Goal: Task Accomplishment & Management: Use online tool/utility

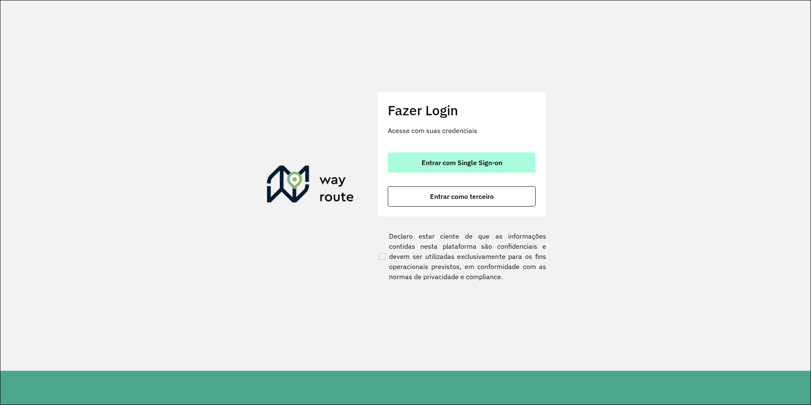
click at [461, 162] on span "Entrar com Single Sign-on" at bounding box center [462, 162] width 81 height 7
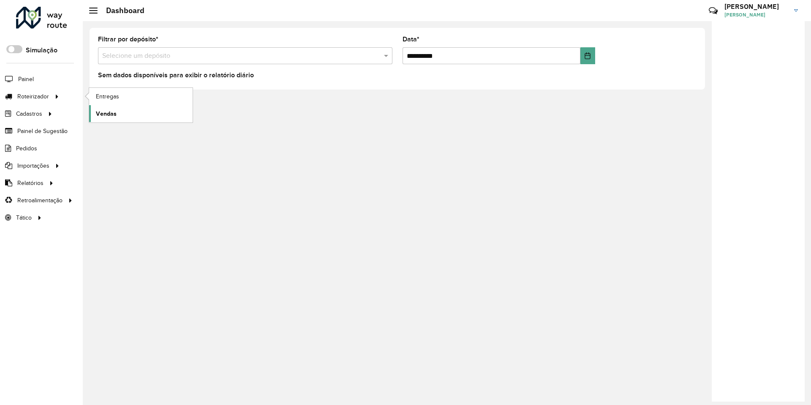
click at [112, 115] on span "Vendas" at bounding box center [106, 113] width 21 height 9
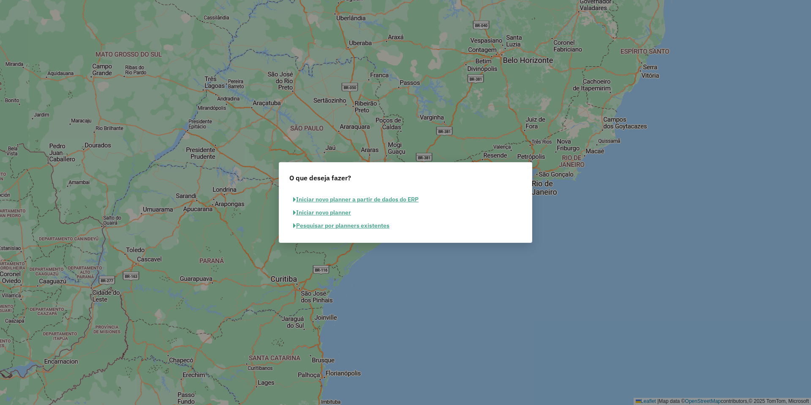
click at [350, 226] on button "Pesquisar por planners existentes" at bounding box center [341, 225] width 104 height 13
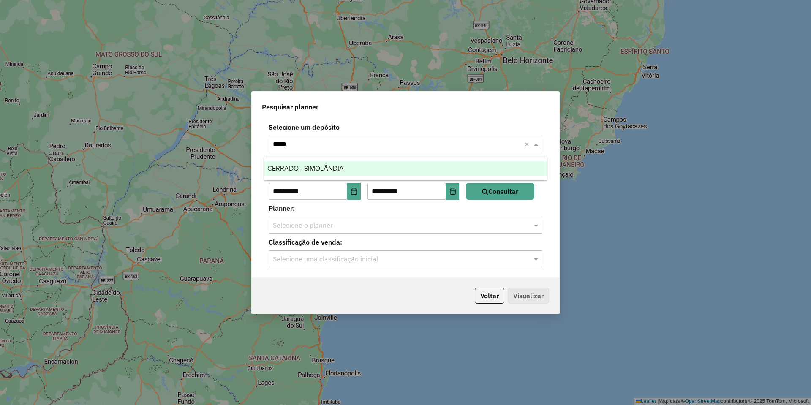
type input "******"
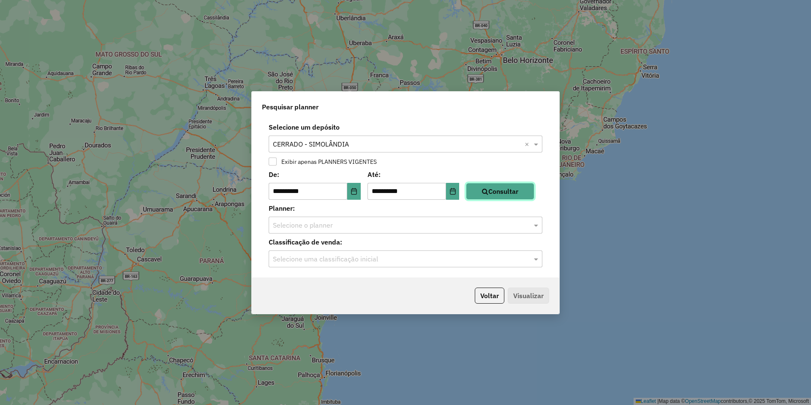
click at [482, 188] on button "Consultar" at bounding box center [500, 191] width 68 height 17
click at [432, 227] on input "text" at bounding box center [397, 226] width 248 height 10
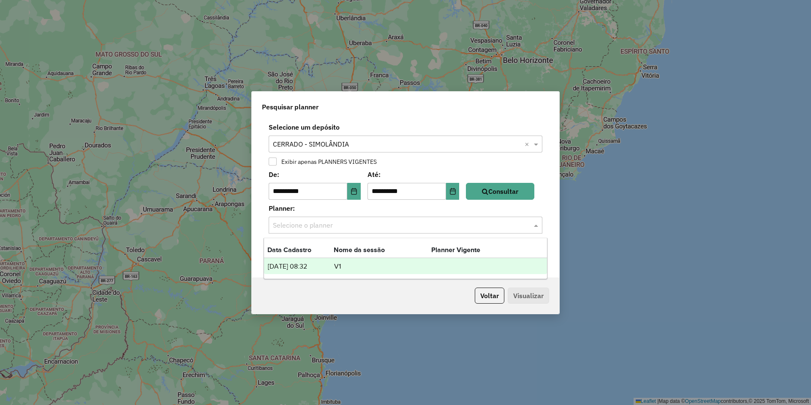
click at [389, 259] on div "[DATE] 08:32 V1" at bounding box center [405, 266] width 283 height 16
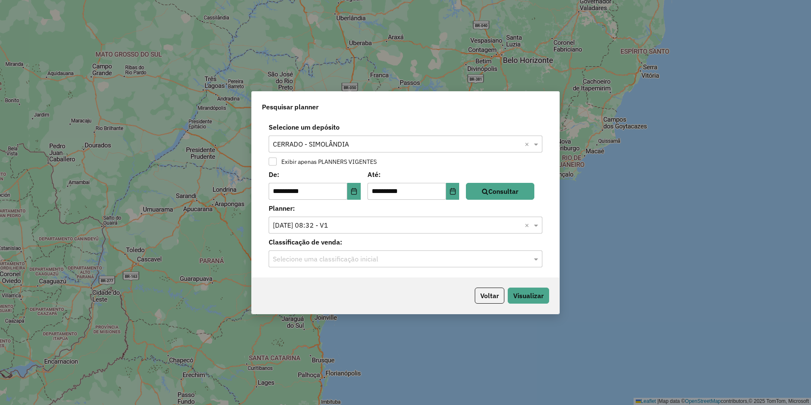
click at [388, 259] on input "text" at bounding box center [397, 259] width 248 height 10
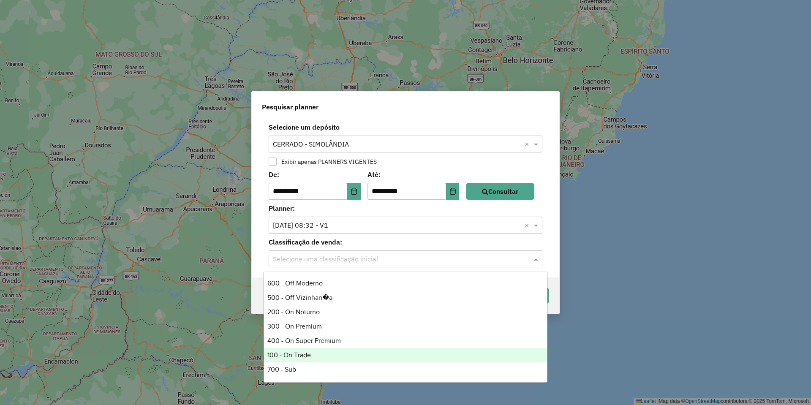
click at [298, 358] on div "100 - On Trade" at bounding box center [405, 355] width 283 height 14
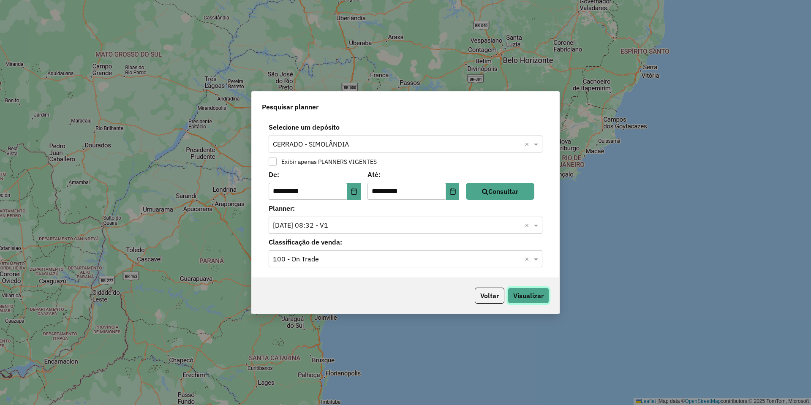
click at [534, 288] on button "Visualizar" at bounding box center [528, 296] width 41 height 16
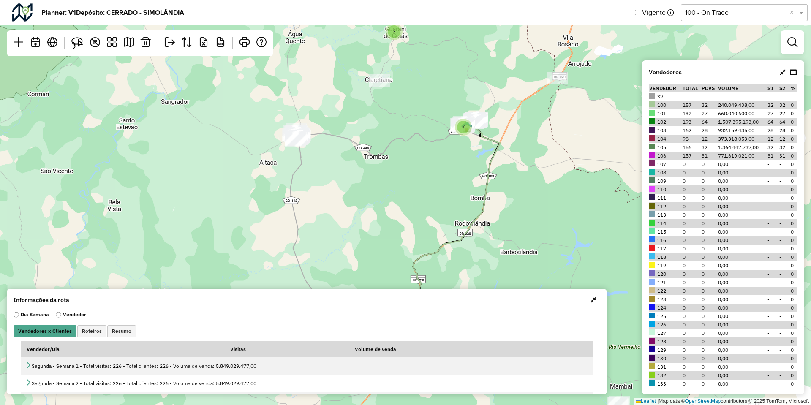
click at [587, 298] on button "button" at bounding box center [594, 300] width 14 height 14
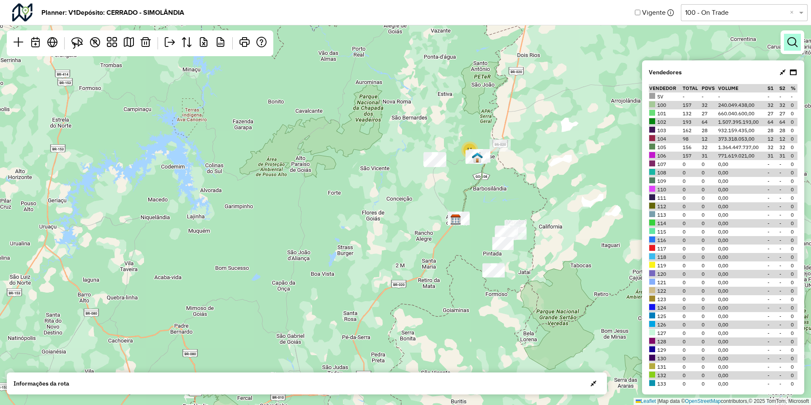
click at [791, 45] on em at bounding box center [792, 42] width 10 height 10
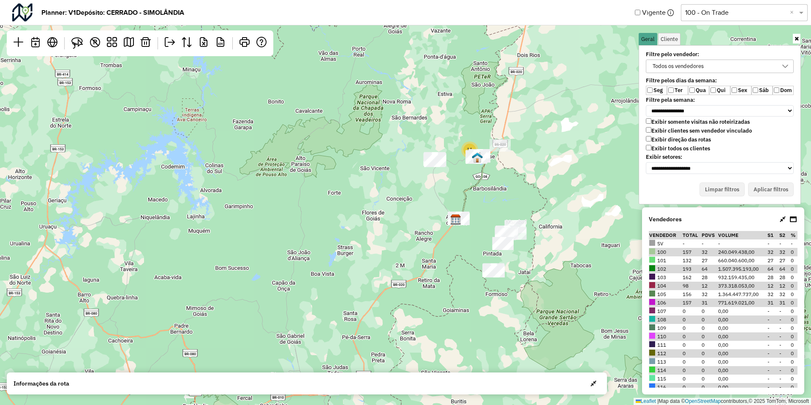
click at [649, 144] on div "Exibir somente visitas não roteirizadas Exibir clientes sem vendedor vinculado …" at bounding box center [720, 135] width 148 height 35
click at [664, 133] on label "Exibir clientes sem vendedor vinculado" at bounding box center [699, 130] width 106 height 7
click at [773, 93] on label "Dom" at bounding box center [783, 90] width 21 height 9
click at [773, 186] on button "Aplicar filtros" at bounding box center [771, 189] width 46 height 14
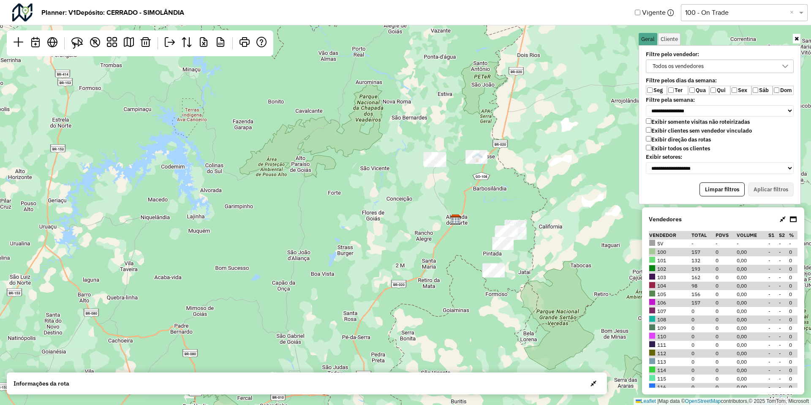
click at [654, 91] on label "Seg" at bounding box center [656, 90] width 21 height 9
click at [762, 187] on button "Aplicar filtros" at bounding box center [771, 189] width 46 height 14
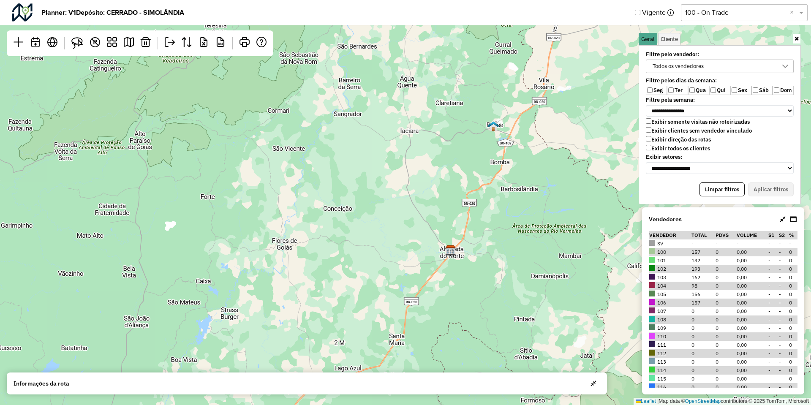
click at [659, 150] on label "Exibir todos os clientes" at bounding box center [678, 148] width 64 height 7
click at [776, 183] on button "Aplicar filtros" at bounding box center [771, 189] width 46 height 14
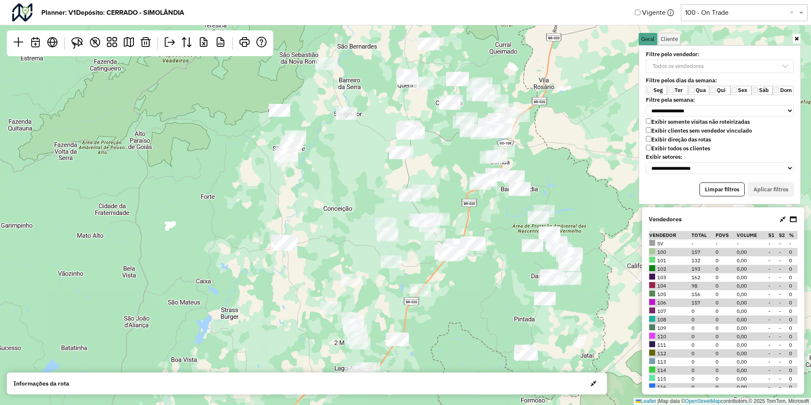
click at [667, 146] on label "Exibir todos os clientes" at bounding box center [678, 148] width 64 height 7
click at [657, 93] on label "Seg" at bounding box center [656, 90] width 21 height 9
click at [778, 183] on button "Aplicar filtros" at bounding box center [771, 189] width 46 height 14
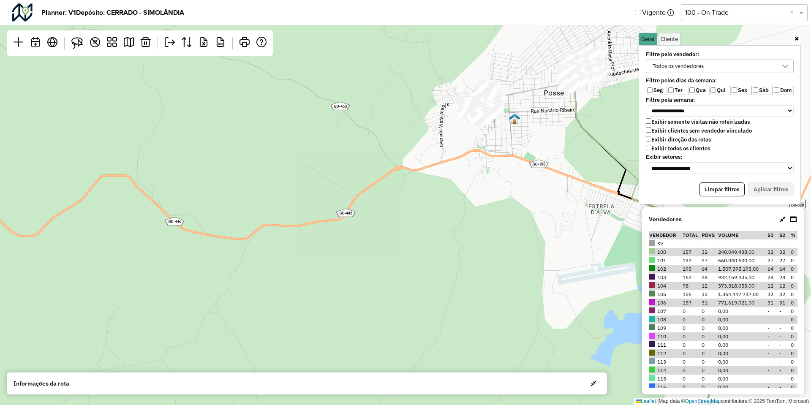
click at [595, 386] on span "button" at bounding box center [594, 383] width 6 height 7
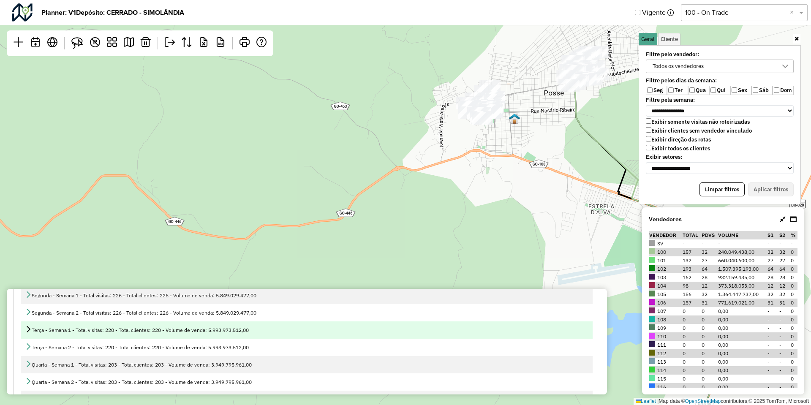
click at [123, 325] on td "Terça - Semana 1 - Total visitas: 220 - Total clientes: 220 - Volume de venda: …" at bounding box center [307, 329] width 572 height 17
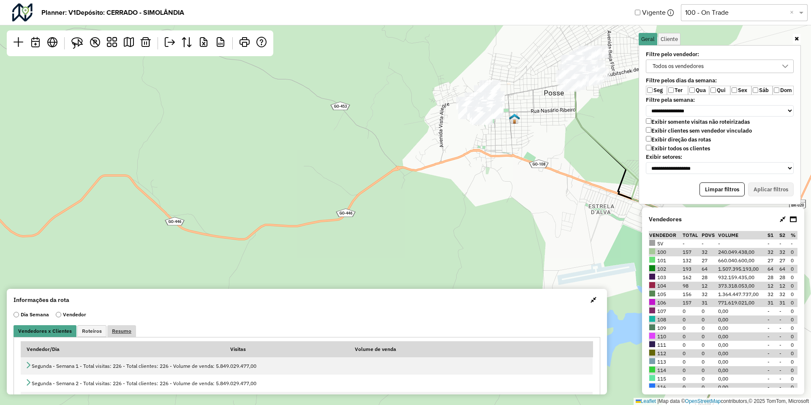
click at [123, 329] on span "Resumo" at bounding box center [121, 331] width 19 height 5
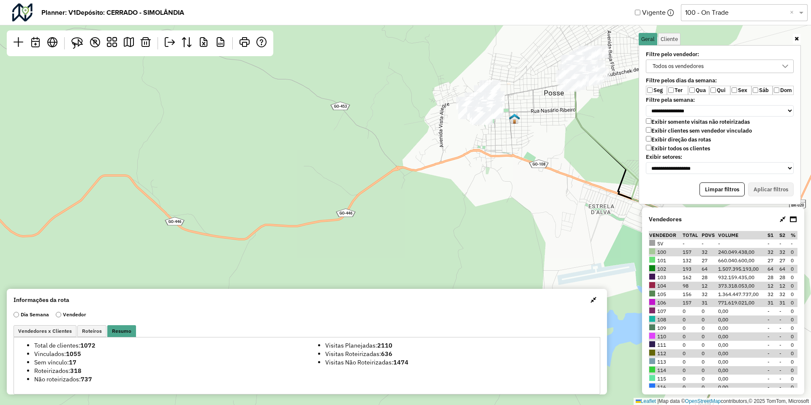
click at [148, 231] on div "Leaflet | Map data © OpenStreetMap contributors,© 2025 TomTom, Microsoft" at bounding box center [405, 202] width 811 height 405
click at [130, 48] on link at bounding box center [128, 43] width 17 height 19
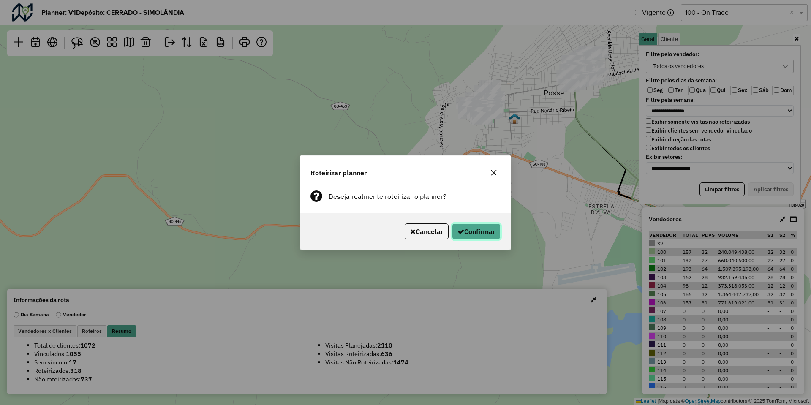
click at [473, 226] on button "Confirmar" at bounding box center [476, 231] width 49 height 16
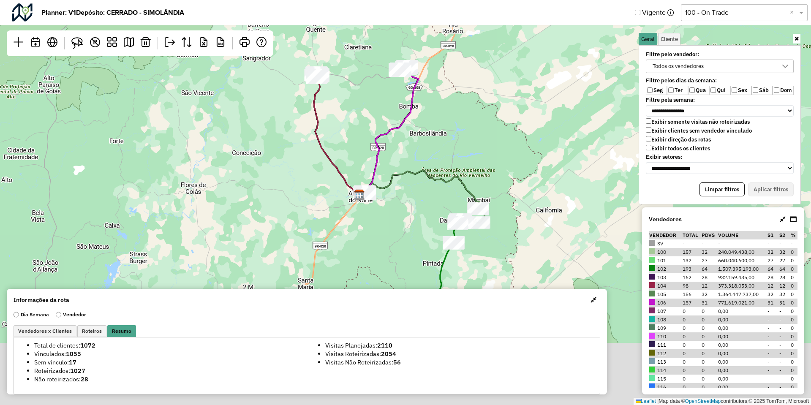
drag, startPoint x: 451, startPoint y: 186, endPoint x: 370, endPoint y: 107, distance: 112.6
click at [370, 107] on div "Leaflet | Map data © OpenStreetMap contributors,© 2025 TomTom, Microsoft" at bounding box center [405, 202] width 811 height 405
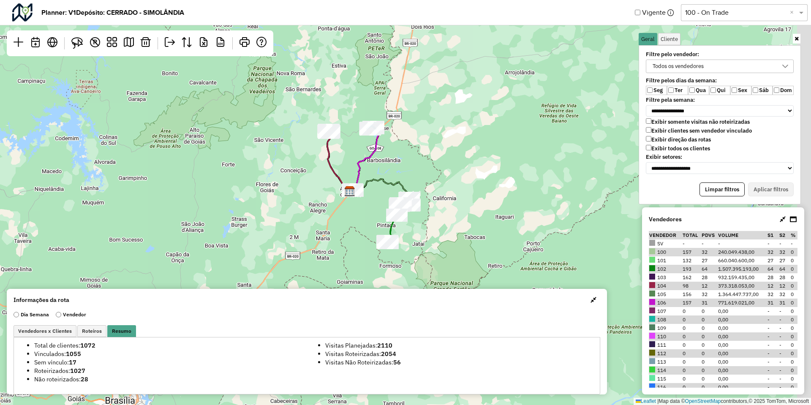
drag, startPoint x: 383, startPoint y: 264, endPoint x: 361, endPoint y: 222, distance: 47.2
click at [361, 222] on div "Leaflet | Map data © OpenStreetMap contributors,© 2025 TomTom, Microsoft" at bounding box center [405, 202] width 811 height 405
